Goal: Task Accomplishment & Management: Use online tool/utility

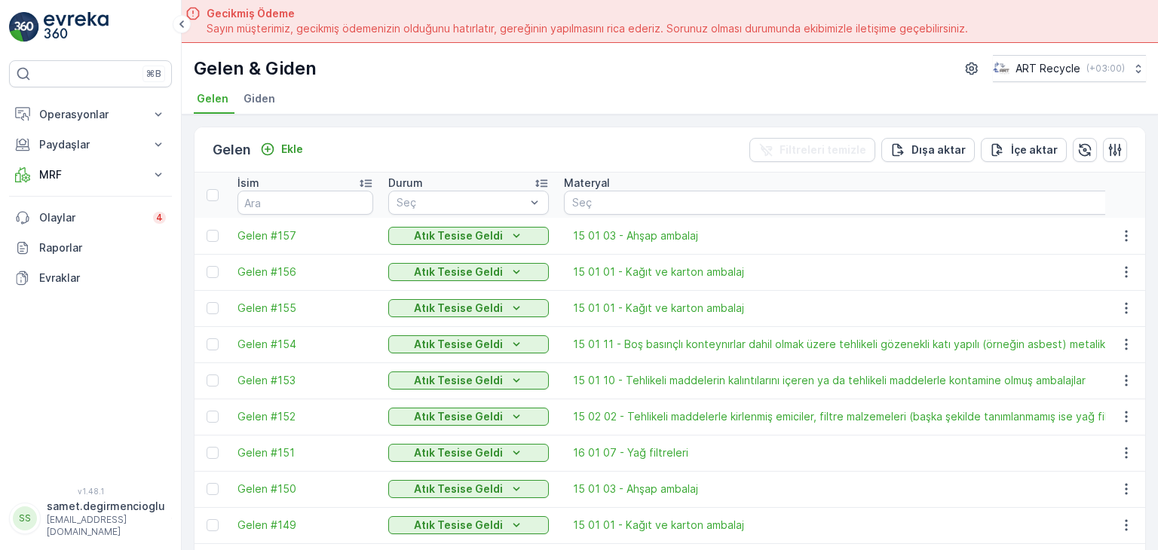
click at [260, 91] on span "Giden" at bounding box center [259, 98] width 32 height 15
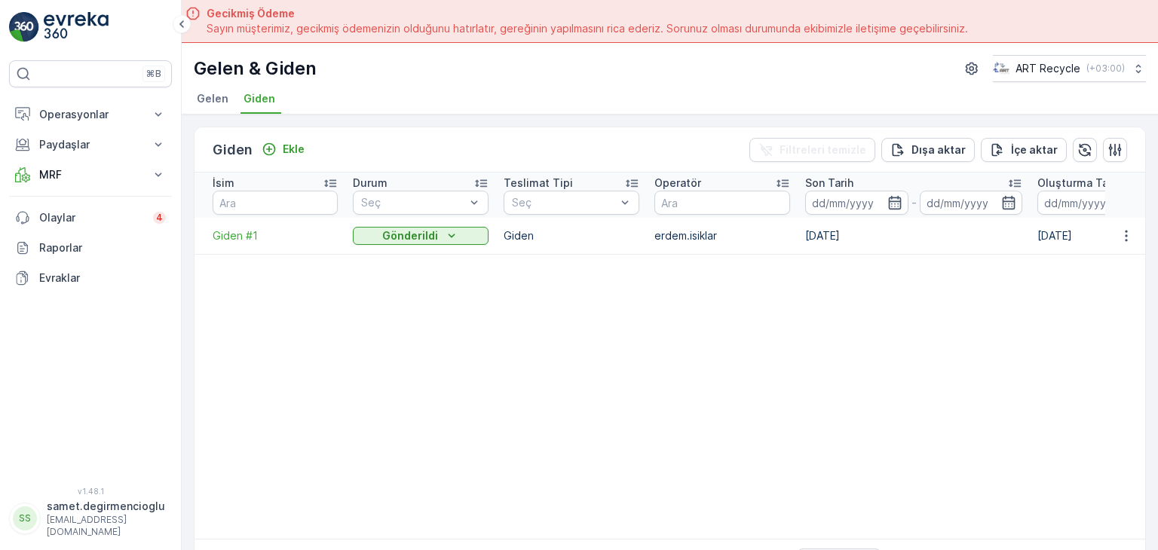
click at [209, 106] on li "Gelen" at bounding box center [214, 101] width 41 height 26
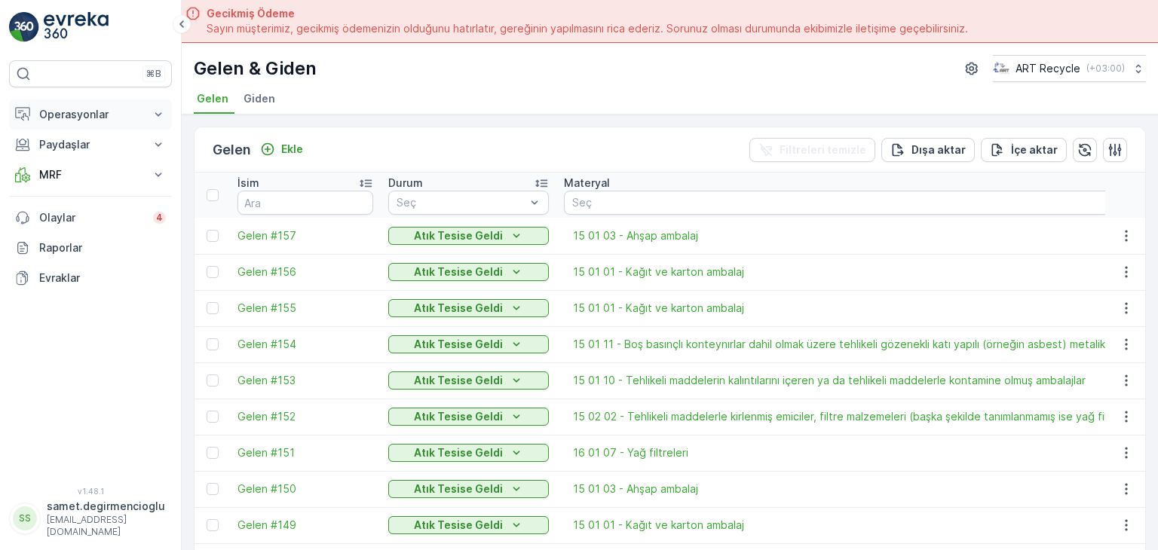
click at [68, 118] on p "Operasyonlar" at bounding box center [90, 114] width 102 height 15
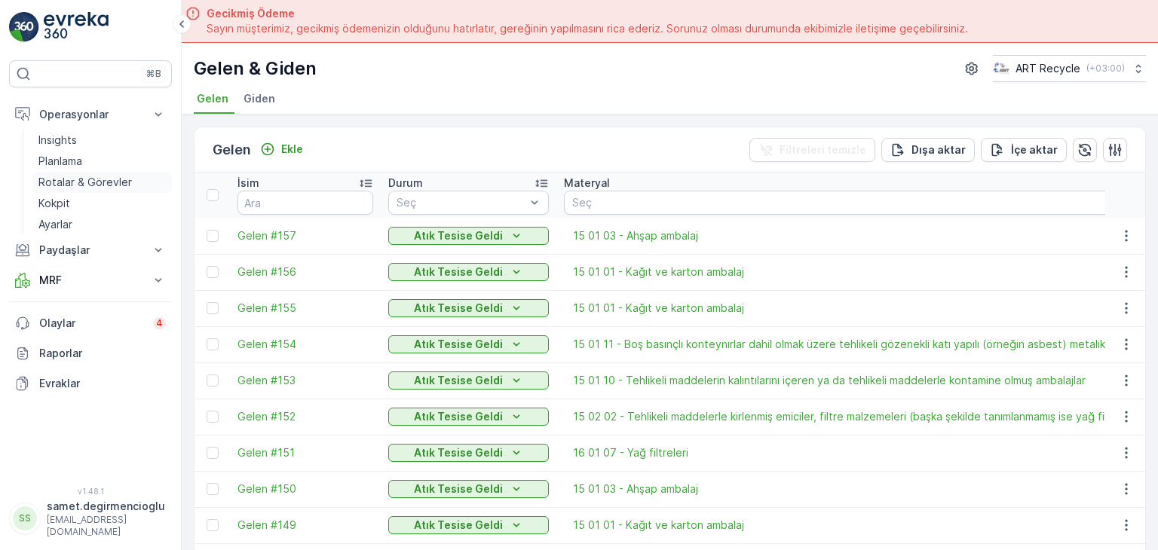
click at [81, 179] on p "Rotalar & Görevler" at bounding box center [84, 182] width 93 height 15
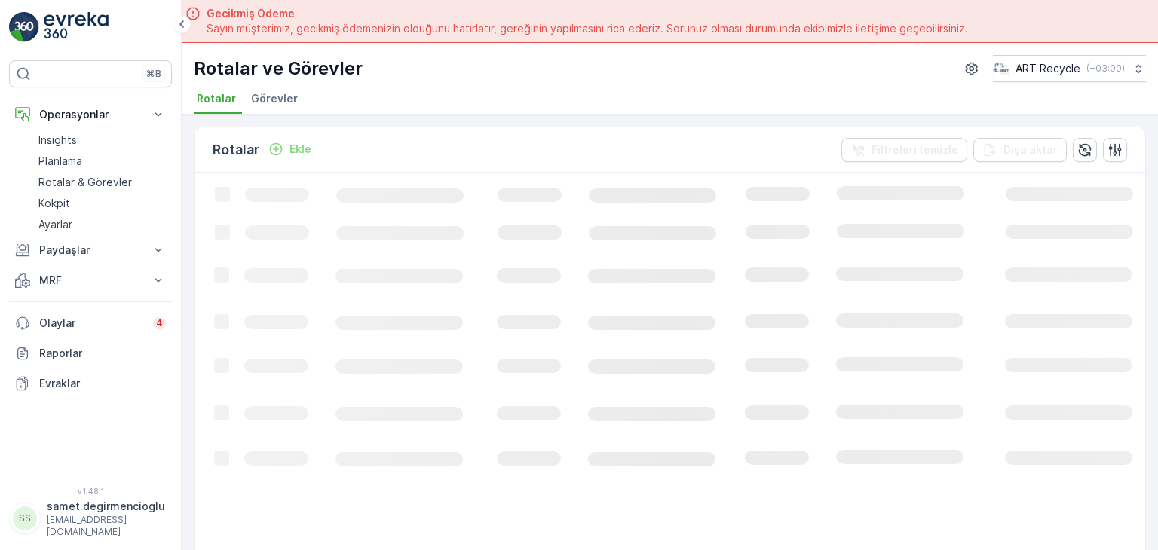
click at [285, 99] on span "Görevler" at bounding box center [274, 98] width 47 height 15
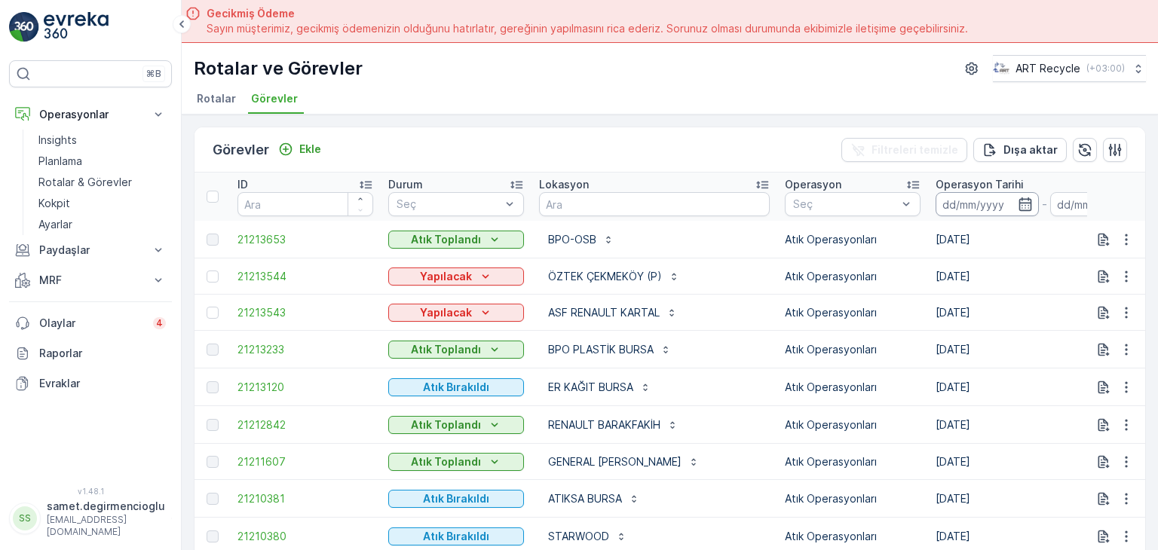
click at [947, 200] on input at bounding box center [986, 204] width 103 height 24
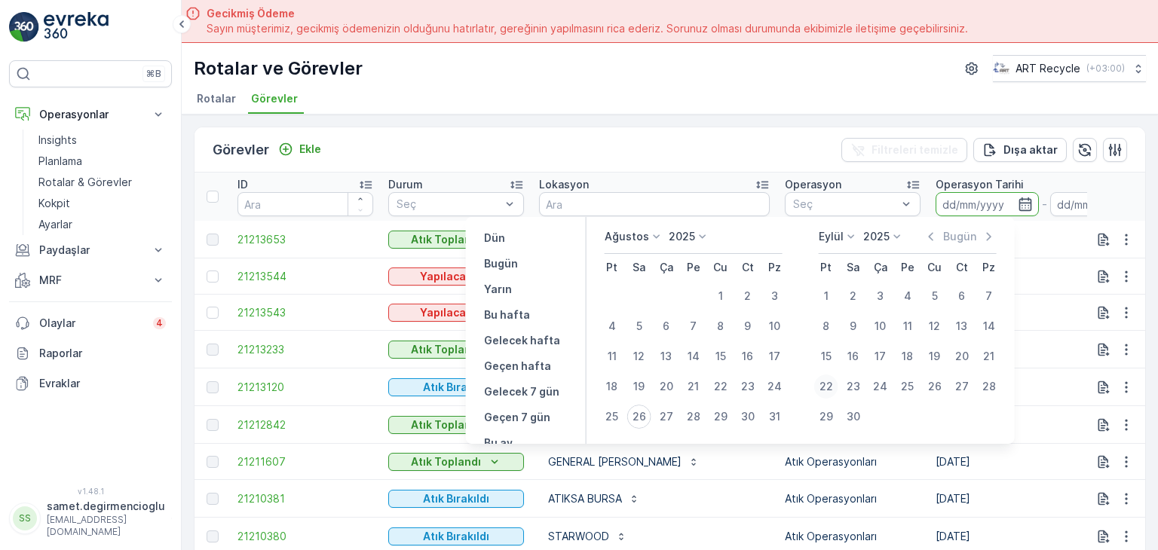
click at [826, 386] on div "22" at bounding box center [826, 387] width 24 height 24
type input "22.09.2025"
click at [829, 384] on div "22" at bounding box center [826, 387] width 24 height 24
type input "22.09.2025"
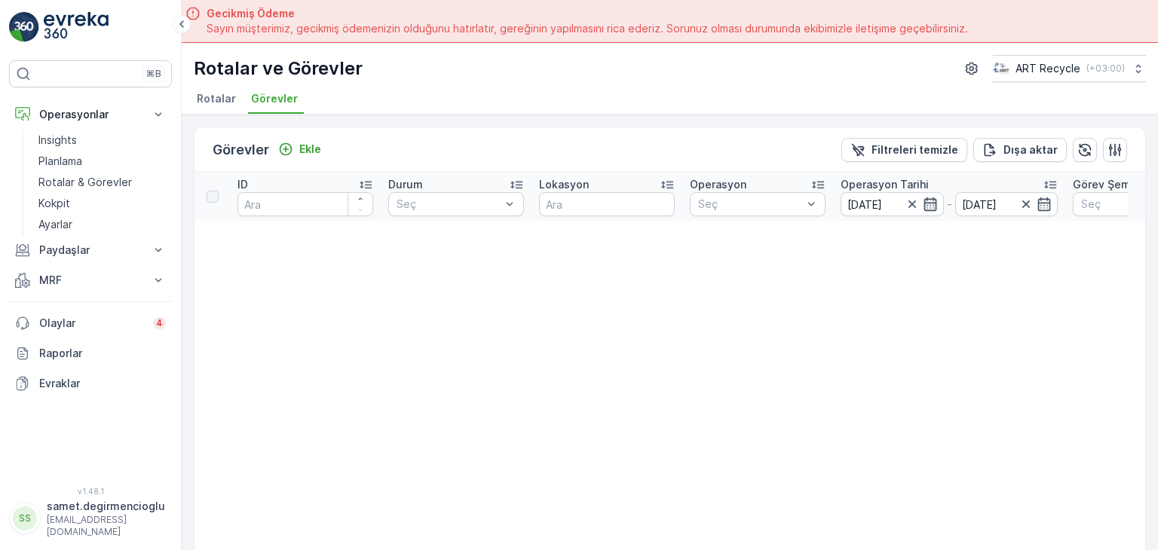
click at [928, 201] on icon "button" at bounding box center [929, 204] width 13 height 14
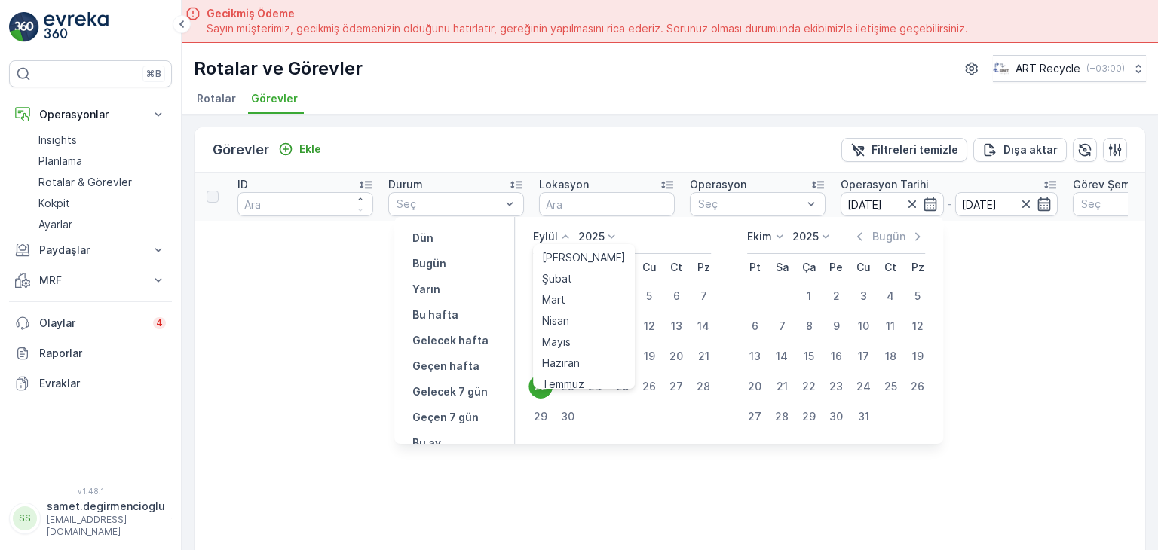
click at [564, 238] on icon at bounding box center [565, 236] width 7 height 4
click at [569, 359] on span "Ağustos" at bounding box center [562, 360] width 41 height 15
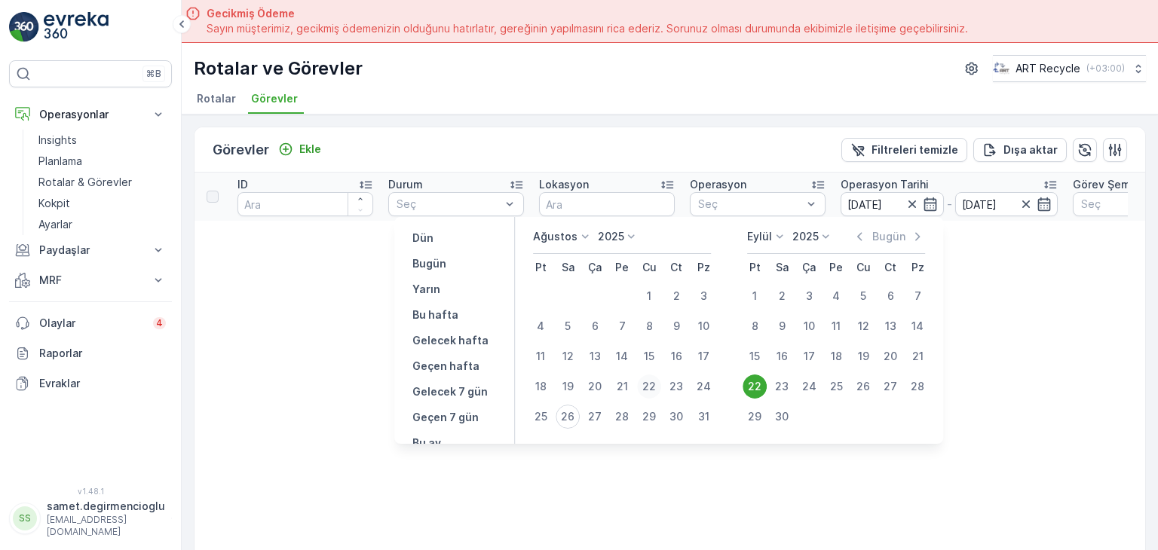
click at [650, 379] on div "22" at bounding box center [649, 387] width 24 height 24
type input "[DATE]"
click at [650, 379] on div "22" at bounding box center [649, 387] width 24 height 24
type input "[DATE]"
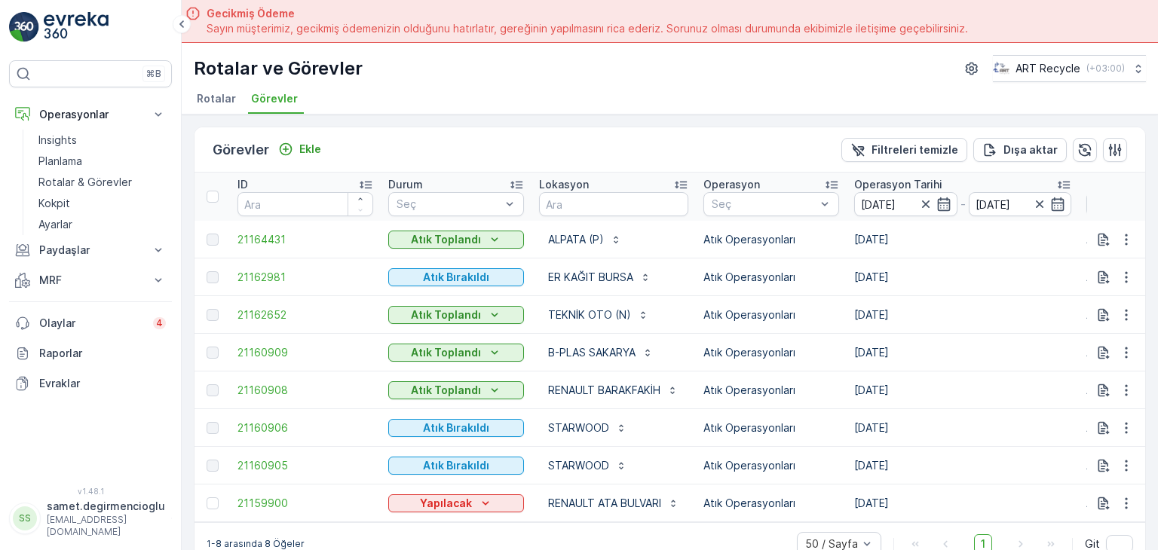
drag, startPoint x: 1155, startPoint y: 117, endPoint x: 1136, endPoint y: 99, distance: 26.2
click at [1136, 99] on div "Rotalar Görevler" at bounding box center [670, 101] width 952 height 26
drag, startPoint x: 1157, startPoint y: 131, endPoint x: 1157, endPoint y: 139, distance: 8.3
click at [1157, 139] on div "Görevler Ekle Filtreleri temizle Dışa aktar ID Durum Seç Lokasyon Operasyon Seç…" at bounding box center [670, 354] width 976 height 479
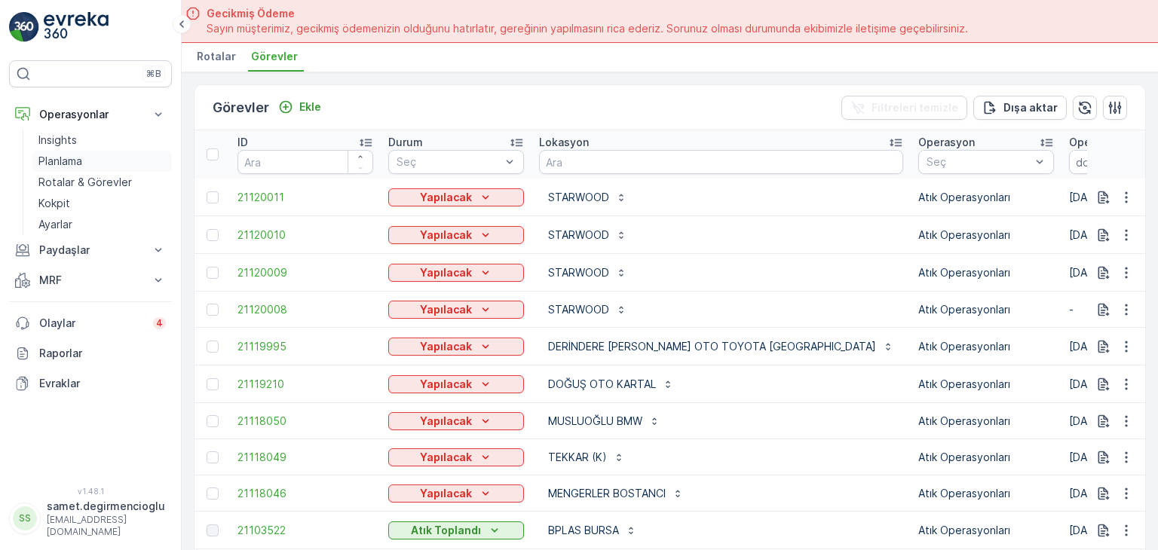
click at [65, 157] on p "Planlama" at bounding box center [60, 161] width 44 height 15
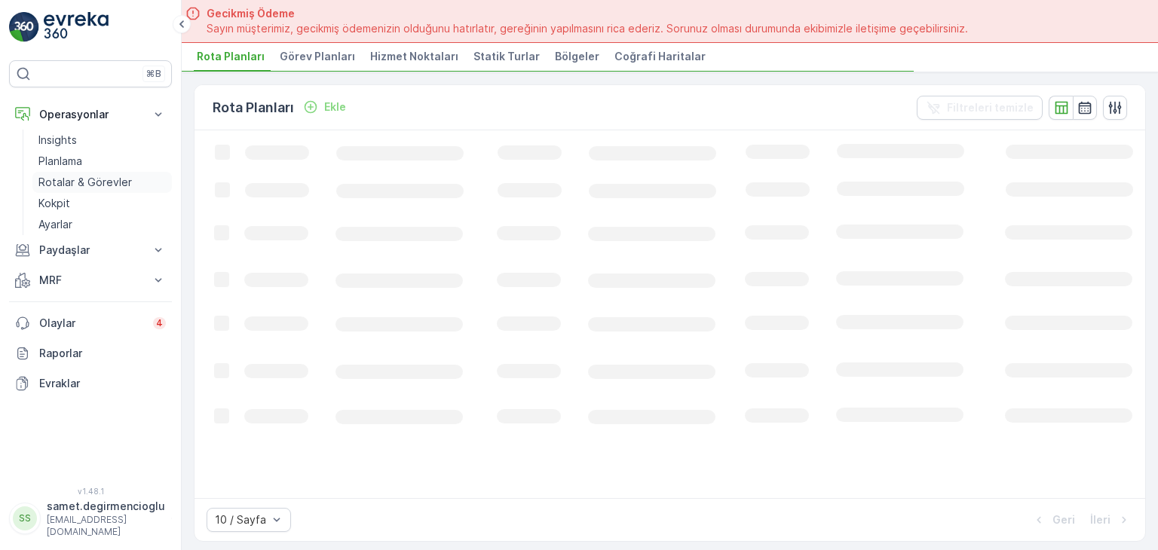
click at [78, 179] on p "Rotalar & Görevler" at bounding box center [84, 182] width 93 height 15
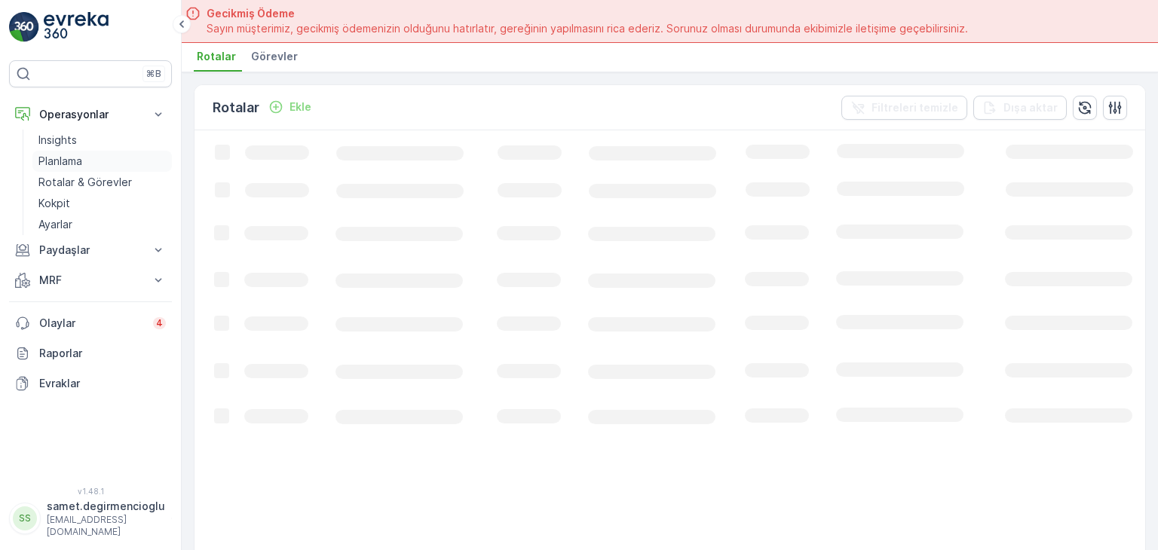
click at [75, 163] on p "Planlama" at bounding box center [60, 161] width 44 height 15
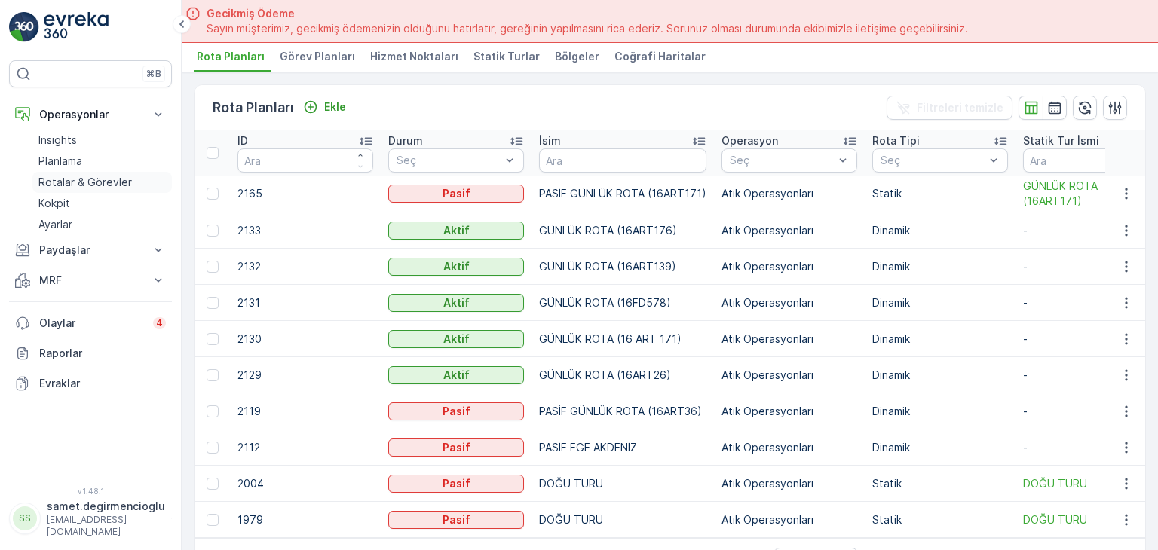
click at [96, 185] on p "Rotalar & Görevler" at bounding box center [84, 182] width 93 height 15
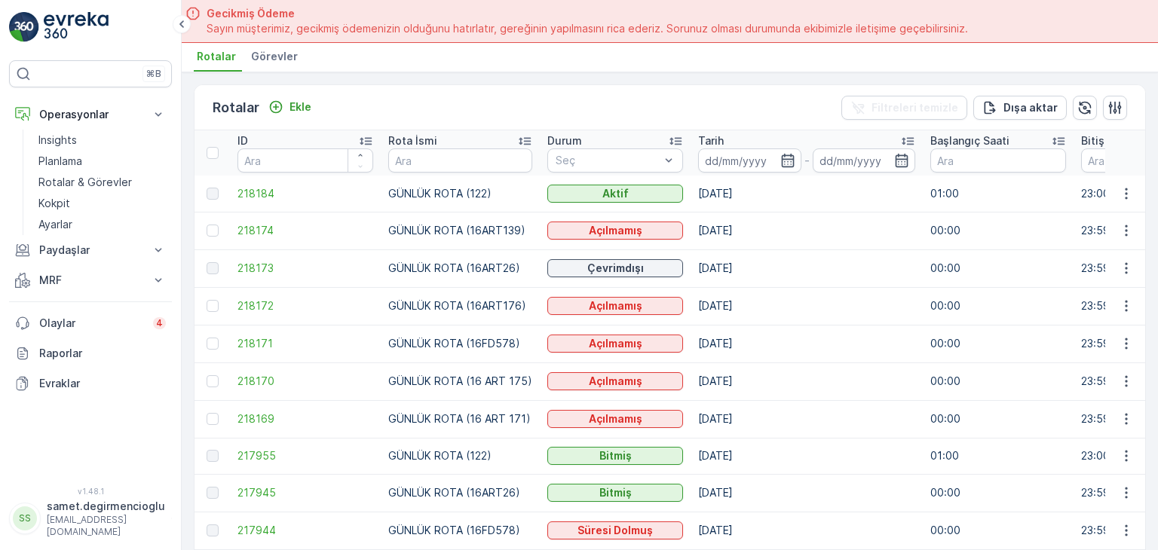
click at [276, 57] on span "Görevler" at bounding box center [274, 56] width 47 height 15
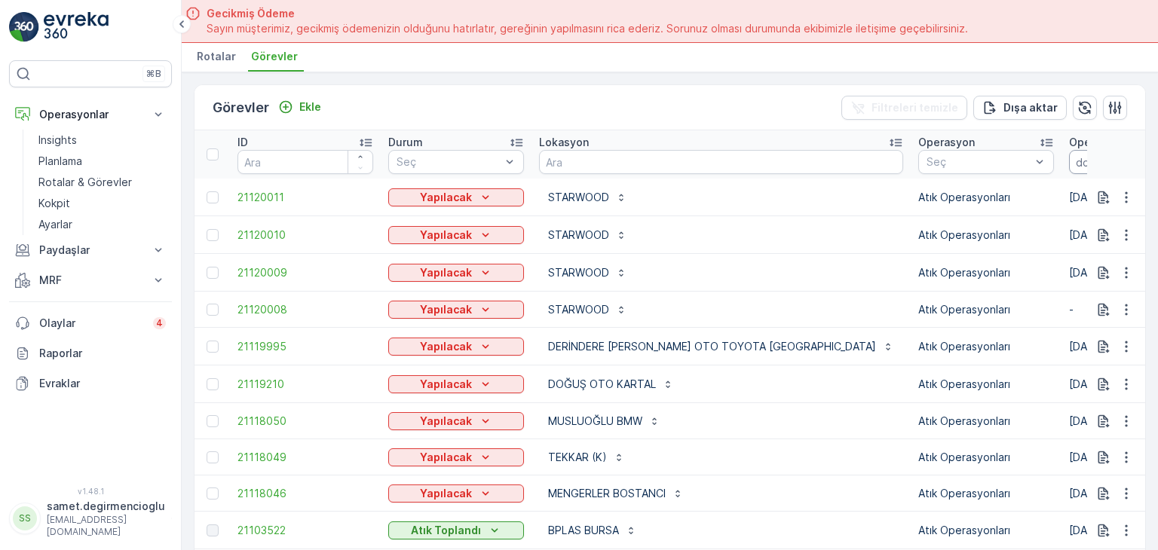
click at [1069, 157] on input at bounding box center [1120, 162] width 103 height 24
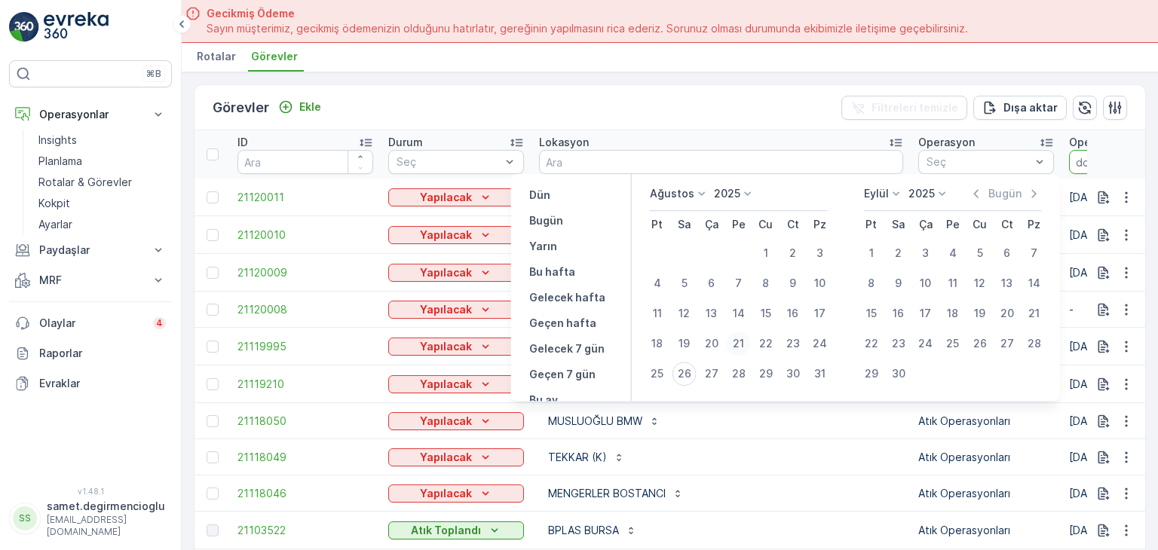
click at [736, 341] on div "21" at bounding box center [738, 344] width 24 height 24
type input "[DATE]"
click at [736, 341] on div "21" at bounding box center [738, 344] width 24 height 24
type input "[DATE]"
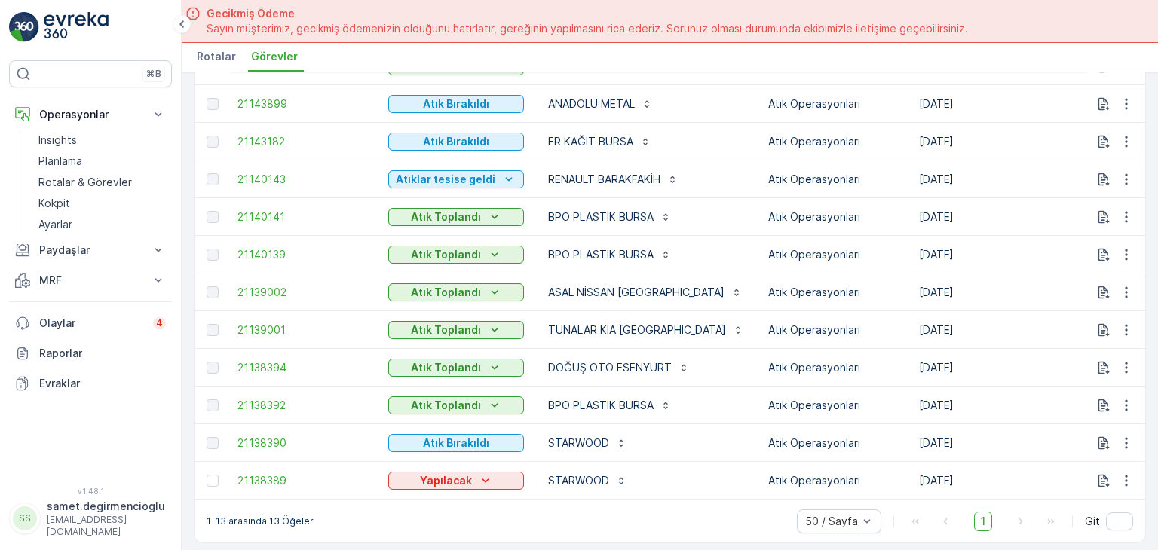
scroll to position [175, 0]
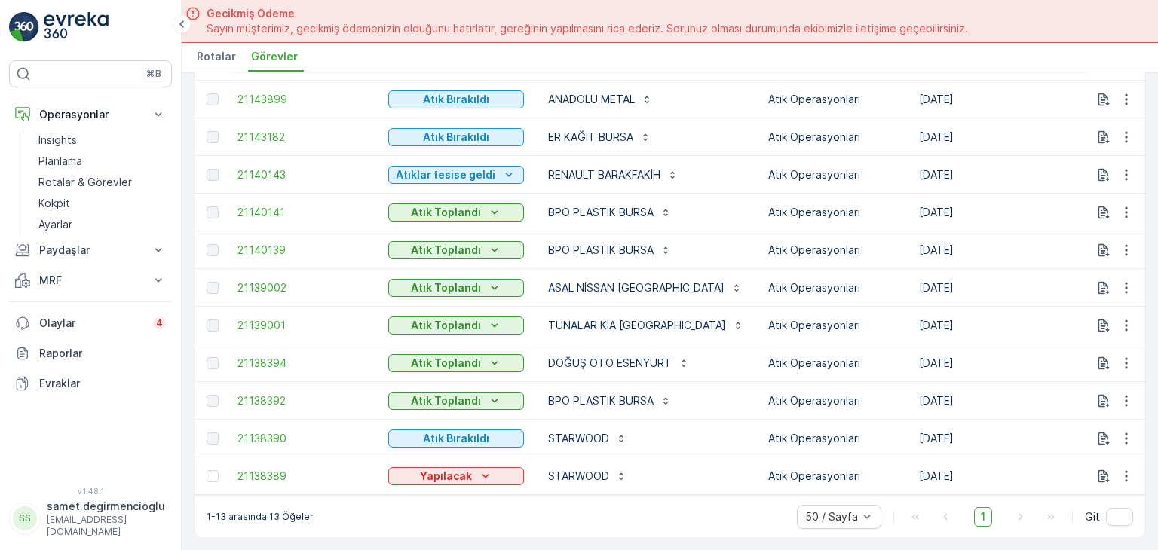
click at [1139, 237] on td at bounding box center [1116, 250] width 59 height 38
drag, startPoint x: 1150, startPoint y: 222, endPoint x: 1157, endPoint y: 176, distance: 46.5
click at [1157, 176] on div "Görevler Ekle Filtreleri temizle [PERSON_NAME] ID Durum Seç Lokasyon Operasyon …" at bounding box center [670, 311] width 976 height 479
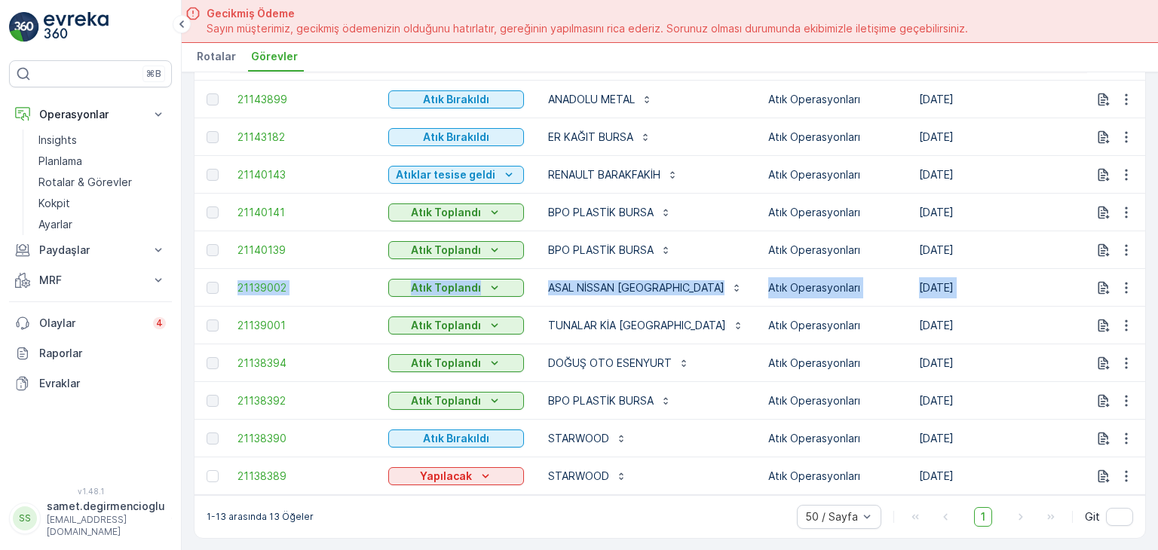
drag, startPoint x: 1137, startPoint y: 273, endPoint x: 1145, endPoint y: 249, distance: 24.5
click at [1145, 249] on div "Görevler Ekle Filtreleri temizle [PERSON_NAME] ID Durum Seç Lokasyon Operasyon …" at bounding box center [670, 311] width 976 height 479
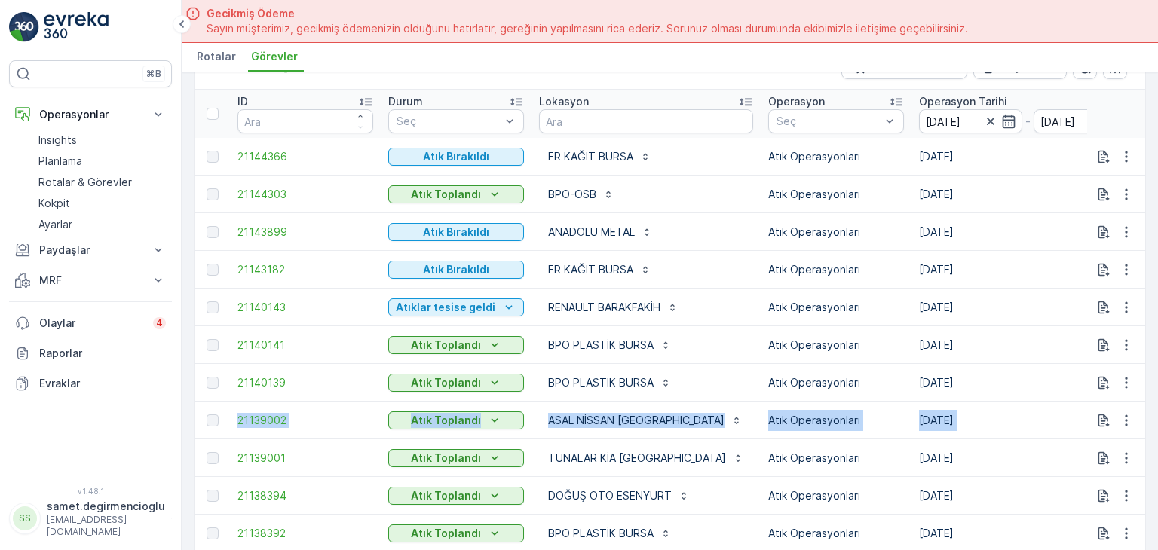
scroll to position [31, 0]
